Goal: Task Accomplishment & Management: Manage account settings

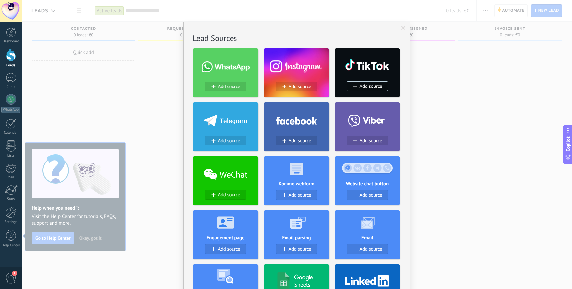
click at [406, 28] on span at bounding box center [403, 28] width 11 height 11
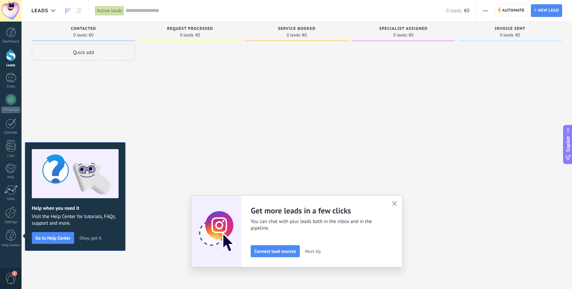
click at [95, 237] on span "Okay, got it" at bounding box center [91, 238] width 22 height 5
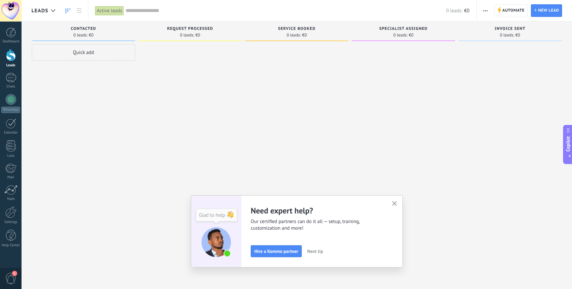
click at [396, 204] on icon "button" at bounding box center [394, 203] width 5 height 5
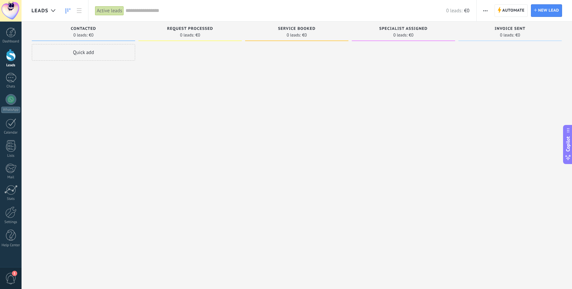
click at [165, 11] on input "text" at bounding box center [286, 10] width 321 height 7
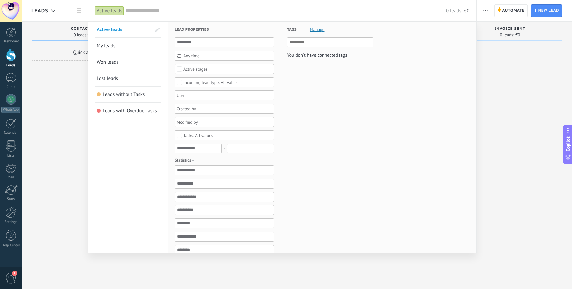
click at [55, 84] on div at bounding box center [286, 144] width 572 height 289
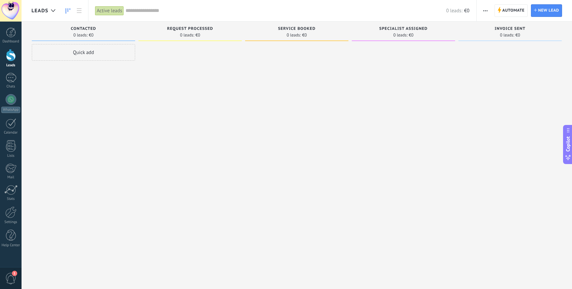
click at [13, 14] on div at bounding box center [11, 11] width 22 height 22
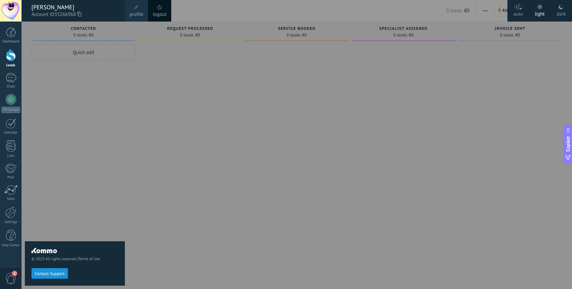
click at [141, 9] on link "profile" at bounding box center [136, 11] width 23 height 22
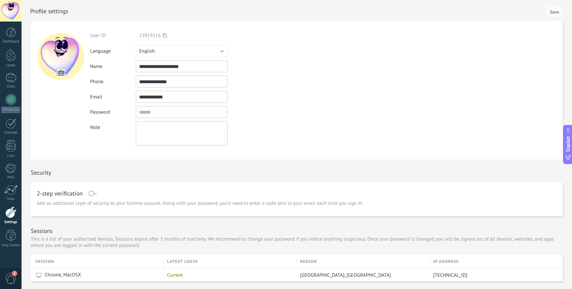
click at [65, 55] on div at bounding box center [60, 56] width 47 height 47
click at [60, 74] on input "file" at bounding box center [60, 72] width 9 height 9
type input "**********"
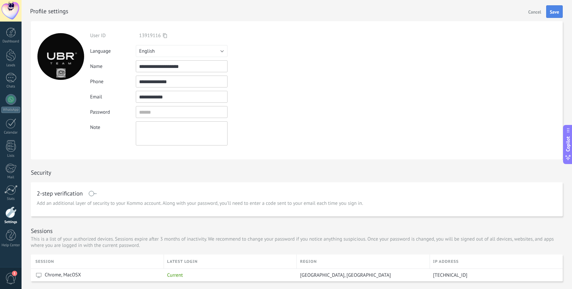
click at [559, 13] on span "Save" at bounding box center [554, 12] width 9 height 5
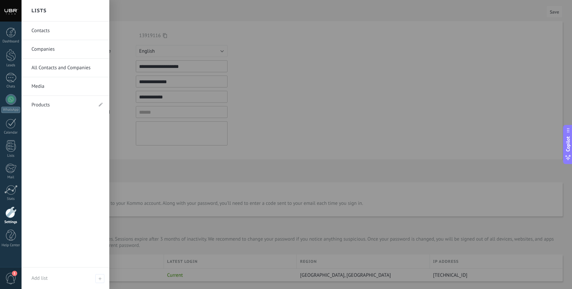
click at [13, 217] on div at bounding box center [10, 213] width 11 height 12
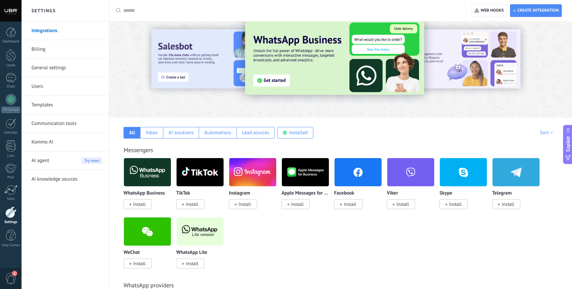
scroll to position [11, 0]
